Goal: Task Accomplishment & Management: Use online tool/utility

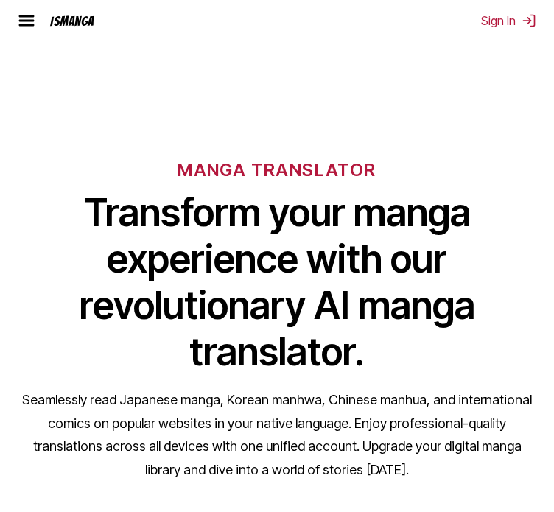
scroll to position [369, 0]
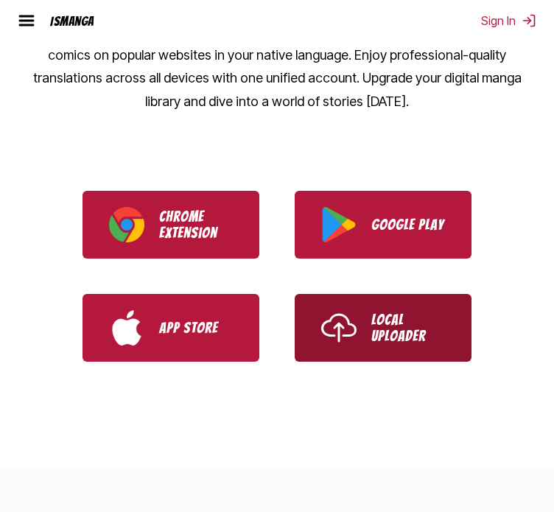
click at [346, 324] on img "Use IsManga Local Uploader" at bounding box center [338, 327] width 35 height 35
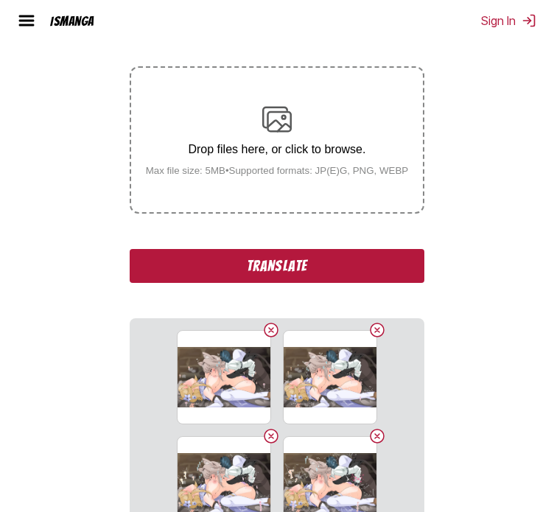
click at [167, 266] on button "Translate" at bounding box center [277, 266] width 295 height 34
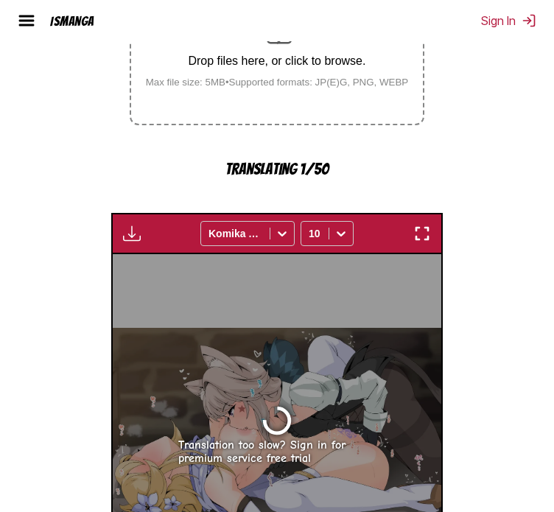
scroll to position [457, 0]
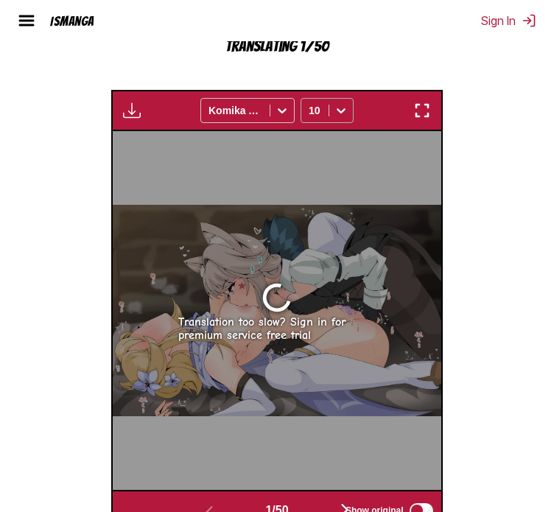
click at [341, 117] on icon at bounding box center [341, 110] width 15 height 15
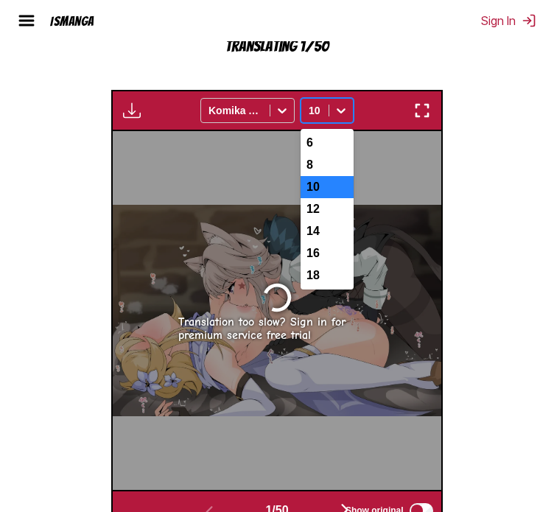
click at [339, 110] on icon at bounding box center [341, 110] width 15 height 15
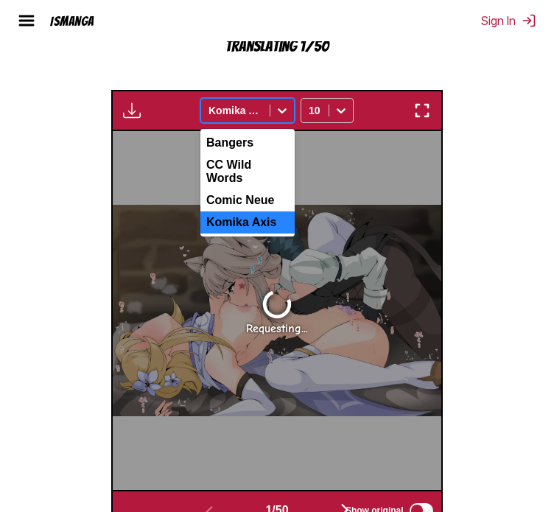
click at [285, 112] on icon at bounding box center [282, 110] width 9 height 5
click at [317, 111] on div at bounding box center [315, 110] width 13 height 15
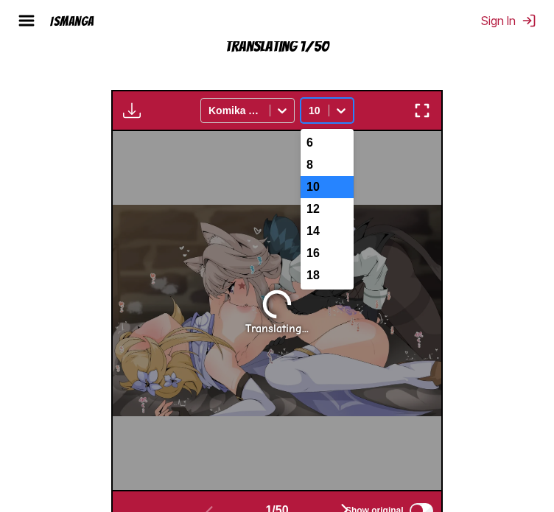
click at [386, 32] on div "IsManga Pricing Upload & Translate FAQ Blog Sign In Pricing Upload & Translate …" at bounding box center [277, 20] width 554 height 41
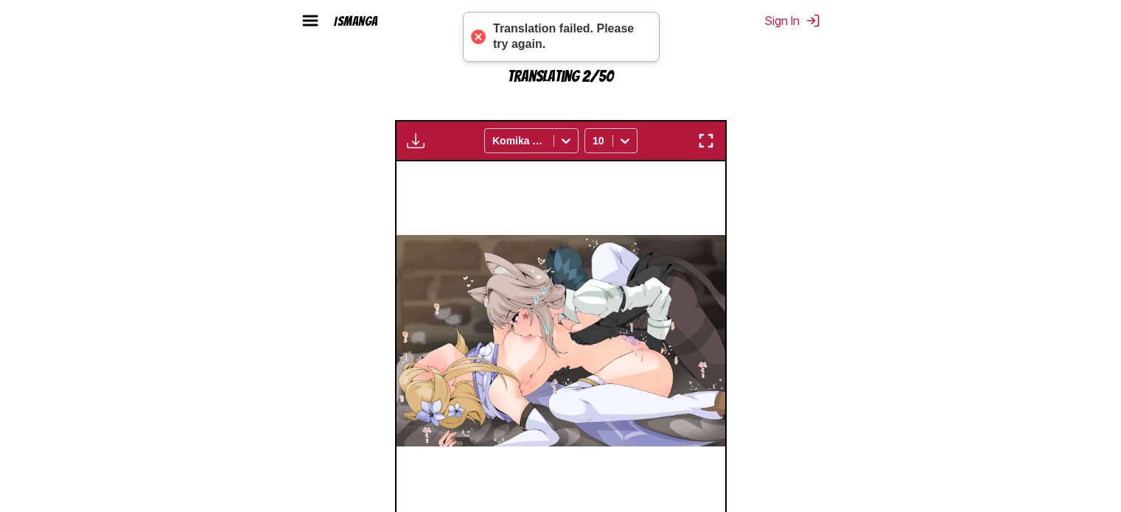
scroll to position [493, 0]
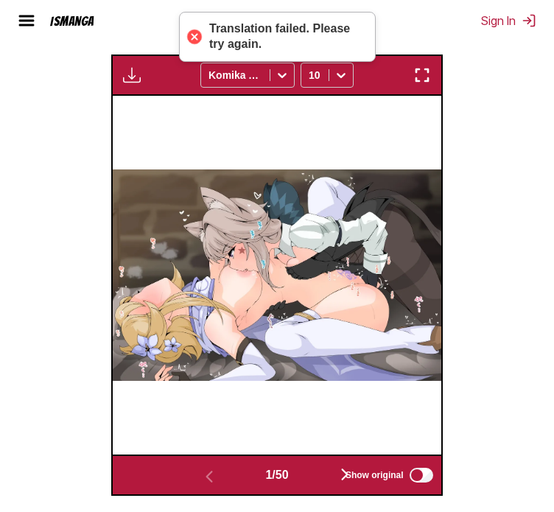
click at [342, 470] on div "Show original" at bounding box center [386, 475] width 99 height 19
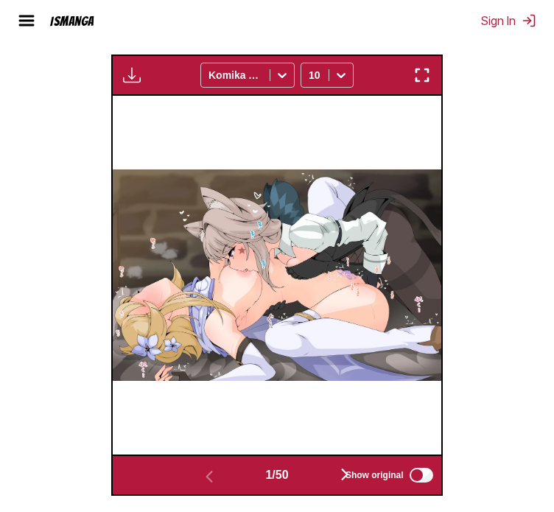
click at [349, 475] on span "Show original" at bounding box center [375, 475] width 58 height 10
click at [347, 480] on div "Show original" at bounding box center [386, 475] width 99 height 19
click at [396, 481] on span "Show original" at bounding box center [375, 475] width 58 height 10
click at [349, 472] on span "Show original" at bounding box center [375, 475] width 58 height 10
click at [392, 478] on span "Show original" at bounding box center [375, 475] width 58 height 10
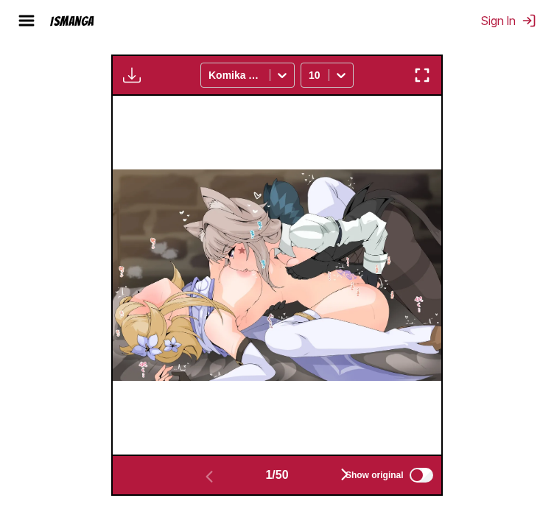
click at [366, 399] on div at bounding box center [277, 275] width 328 height 359
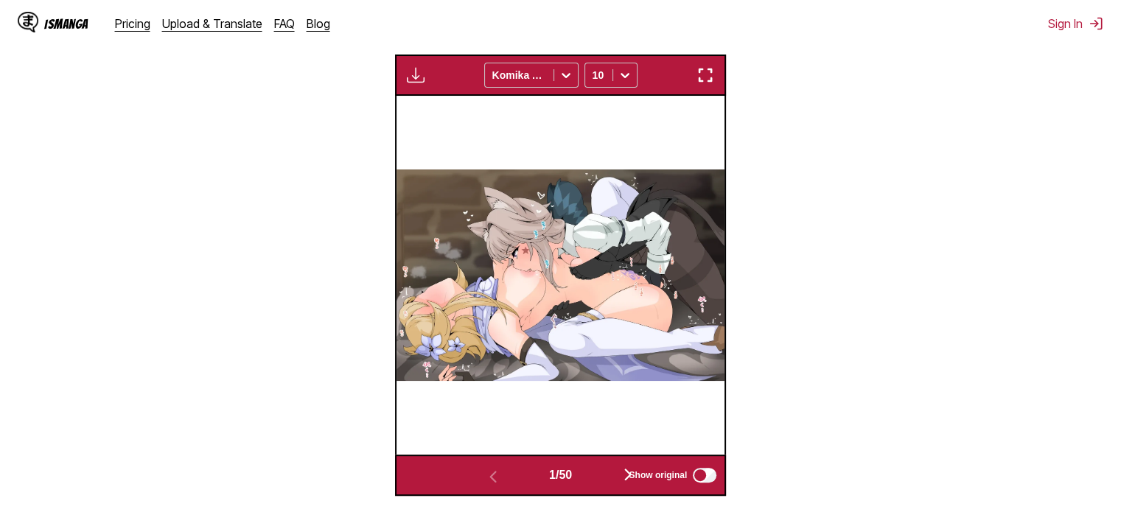
click at [554, 471] on div "Show original" at bounding box center [669, 475] width 99 height 19
click at [554, 468] on label "Show original" at bounding box center [674, 475] width 90 height 19
click at [554, 470] on div "Show original" at bounding box center [669, 475] width 99 height 19
click at [554, 485] on label "Show original" at bounding box center [674, 475] width 90 height 19
drag, startPoint x: 705, startPoint y: 78, endPoint x: 705, endPoint y: 168, distance: 90.0
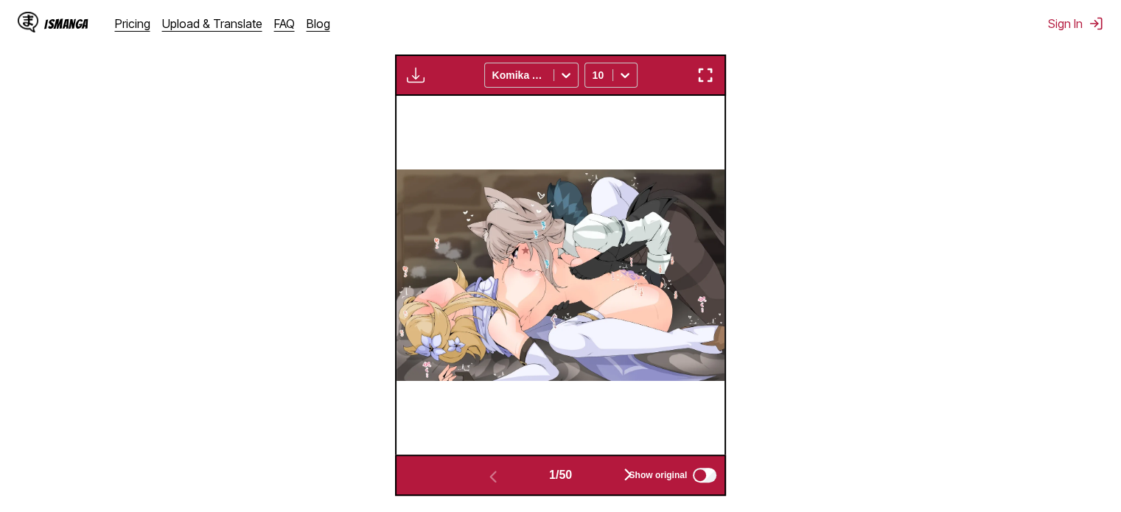
click at [554, 78] on img "button" at bounding box center [706, 75] width 18 height 18
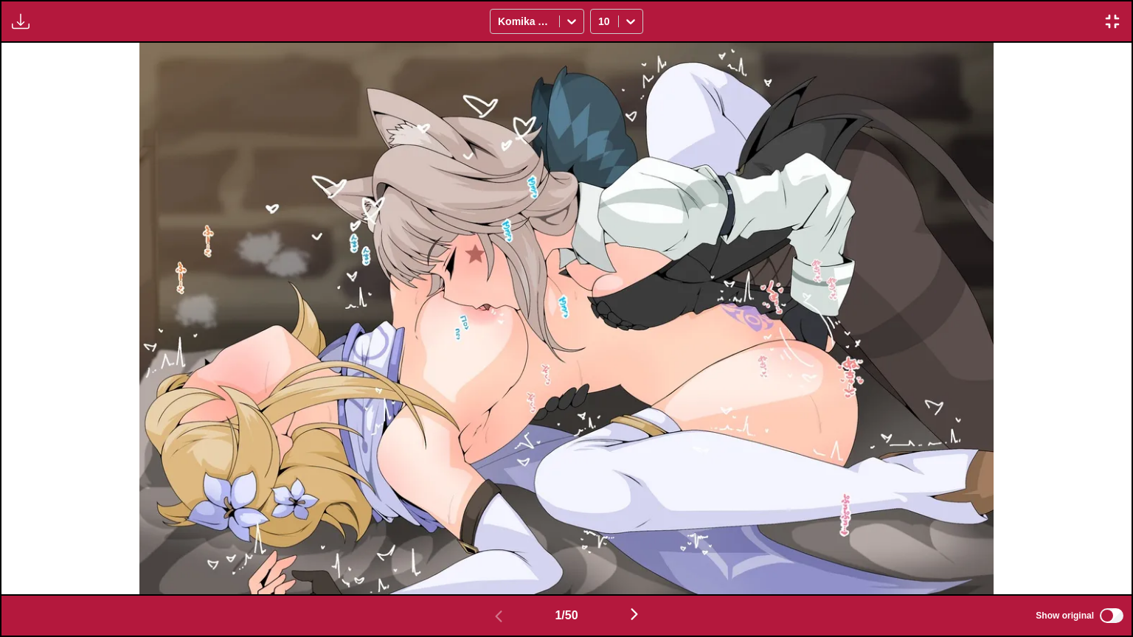
scroll to position [0, 0]
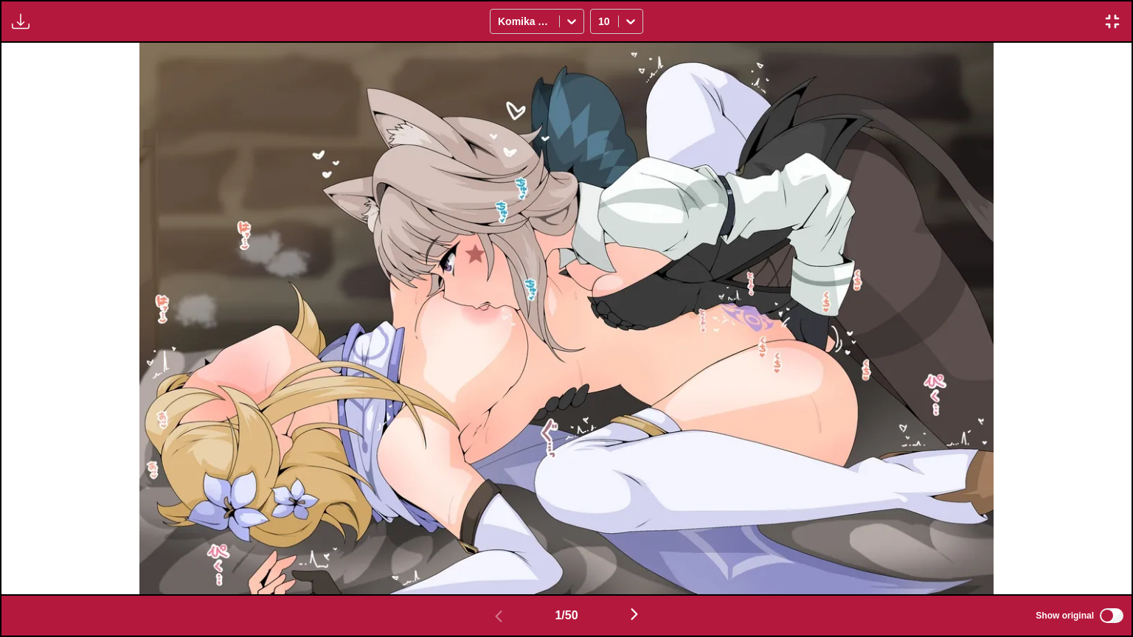
click at [554, 28] on img "button" at bounding box center [1112, 22] width 18 height 18
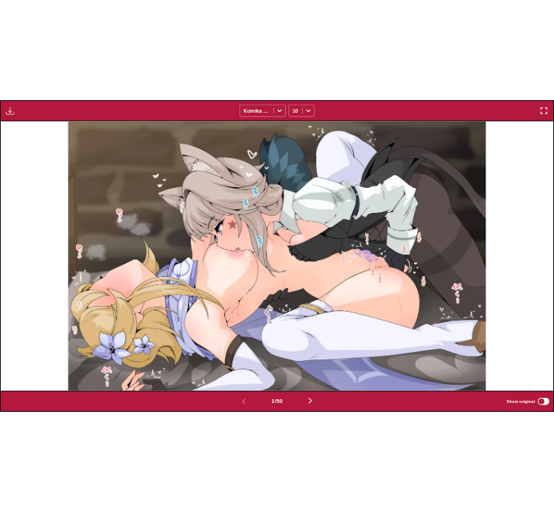
scroll to position [437, 0]
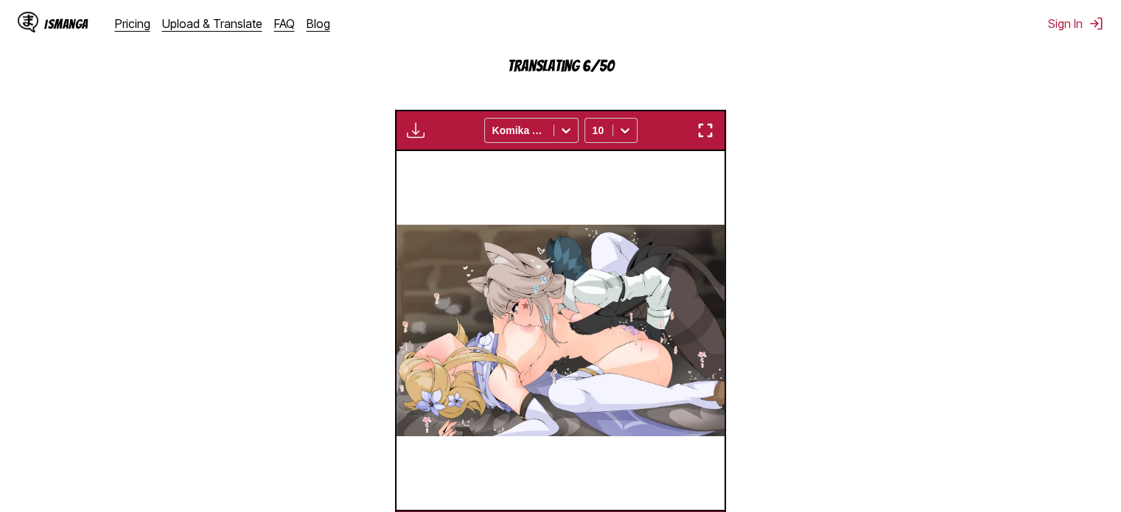
click at [554, 218] on section "From Japanese To English Drop files here, or click to browse. Max file size: 5M…" at bounding box center [561, 175] width 1098 height 754
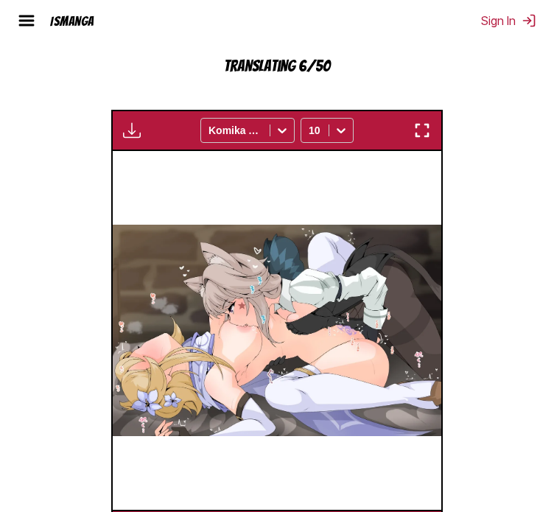
click at [521, 159] on section "From Japanese To English Drop files here, or click to browse. Max file size: 5M…" at bounding box center [277, 175] width 531 height 754
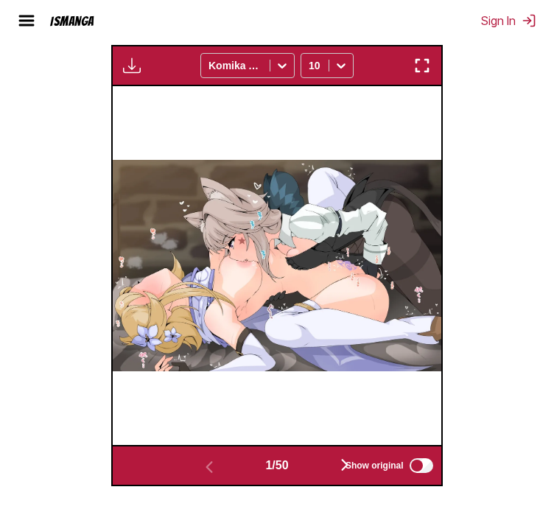
scroll to position [369, 0]
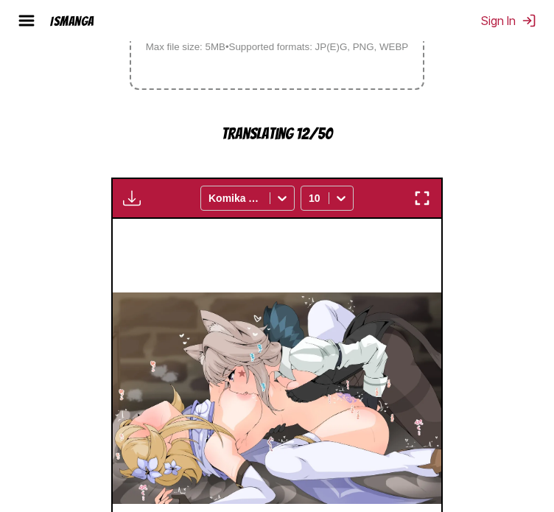
click at [425, 192] on img "button" at bounding box center [423, 198] width 18 height 18
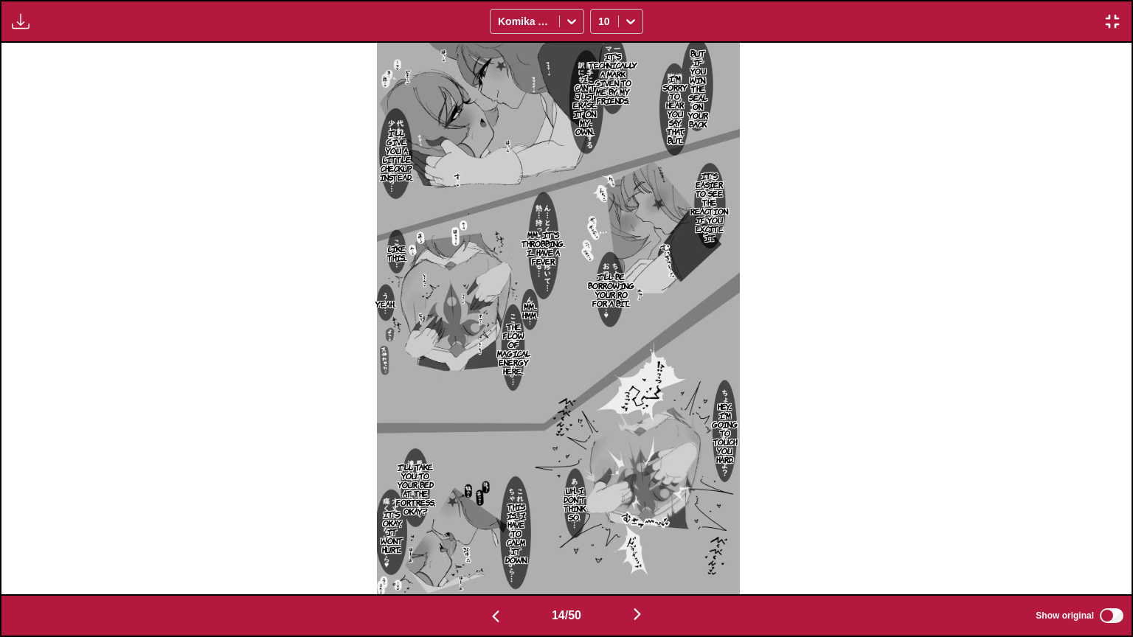
scroll to position [0, 14692]
